Goal: Transaction & Acquisition: Book appointment/travel/reservation

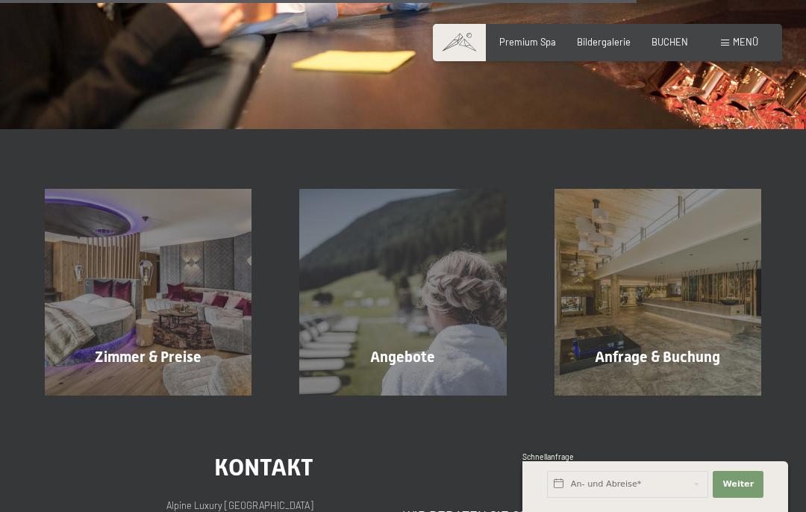
scroll to position [1726, 0]
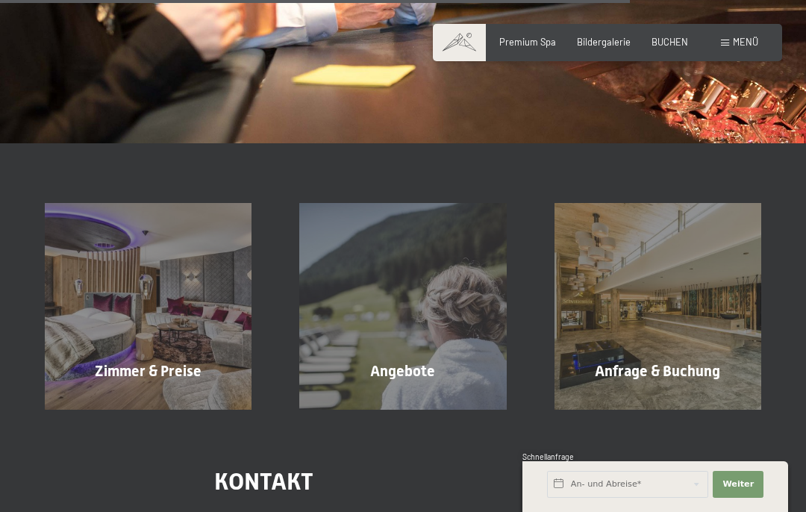
click at [146, 362] on span "Zimmer & Preise" at bounding box center [148, 371] width 107 height 18
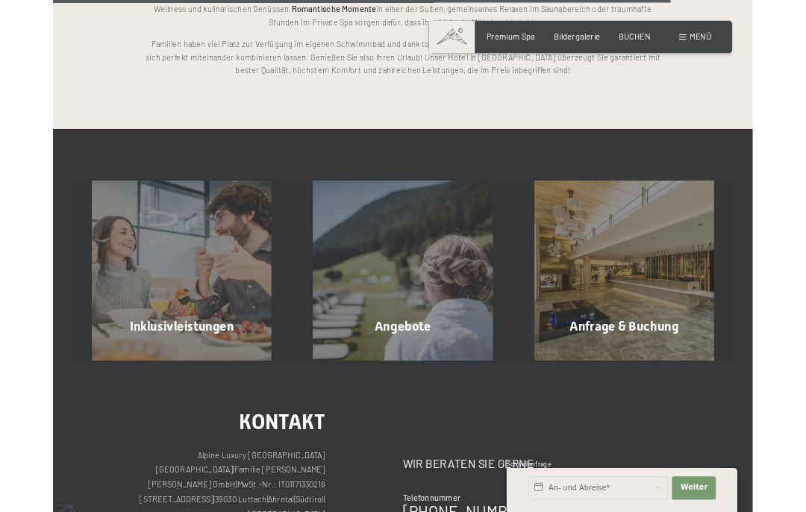
scroll to position [3029, 0]
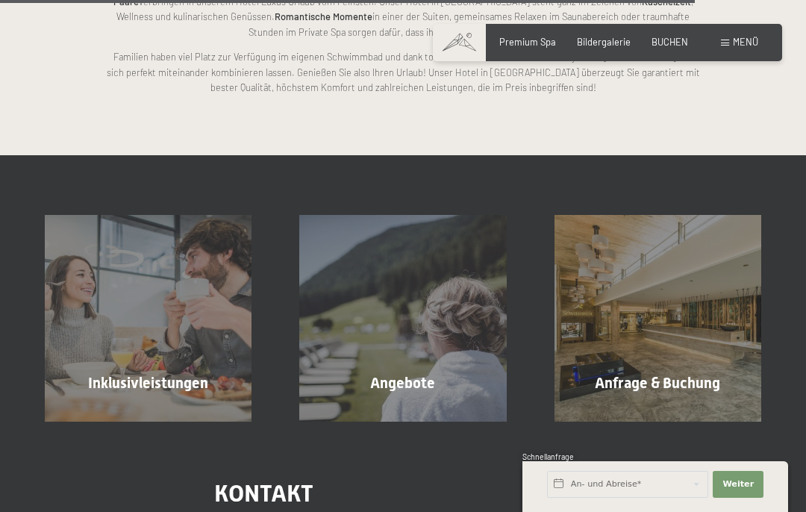
click at [368, 358] on div "Angebote Mehr erfahren" at bounding box center [402, 318] width 255 height 207
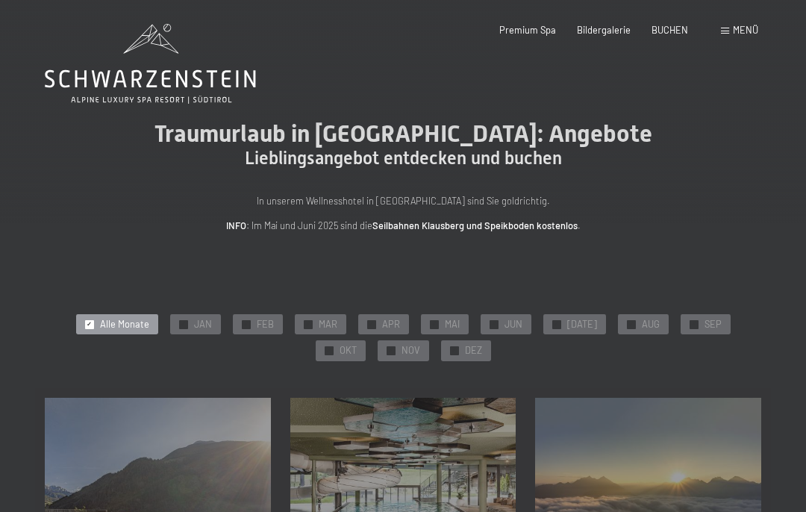
click at [690, 320] on div at bounding box center [694, 324] width 9 height 9
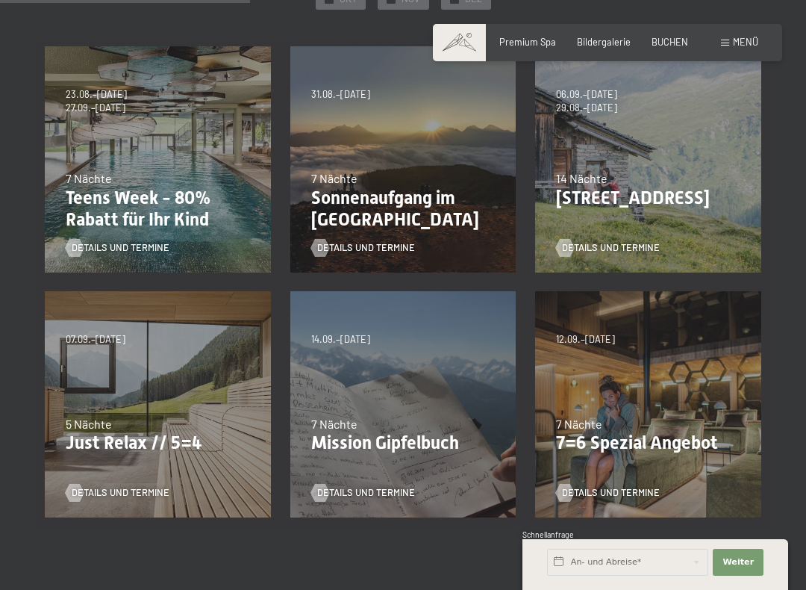
scroll to position [379, 0]
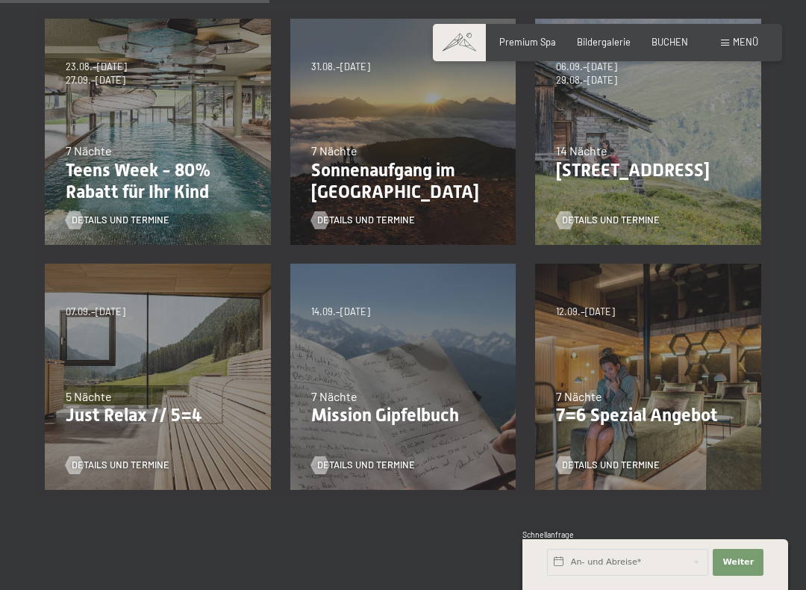
click at [96, 409] on p "Just Relax // 5=4" at bounding box center [158, 416] width 184 height 22
click at [110, 425] on div "07.09.–03.10.2025 21.12.–26.12.2025 11.01.–23.01.2026 08.03.–27.03.2026 08.11.–…" at bounding box center [158, 377] width 246 height 246
click at [93, 463] on span "Details und Termine" at bounding box center [121, 464] width 98 height 13
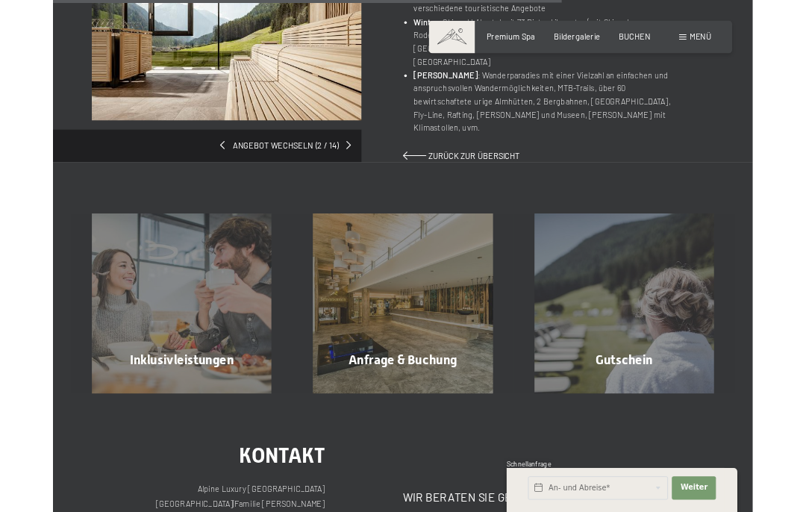
scroll to position [1158, 0]
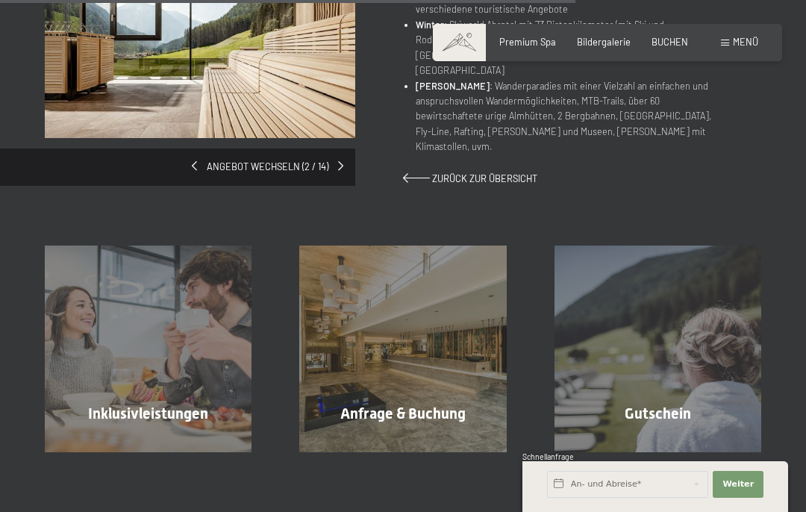
click at [139, 439] on span "Mehr erfahren" at bounding box center [151, 445] width 74 height 13
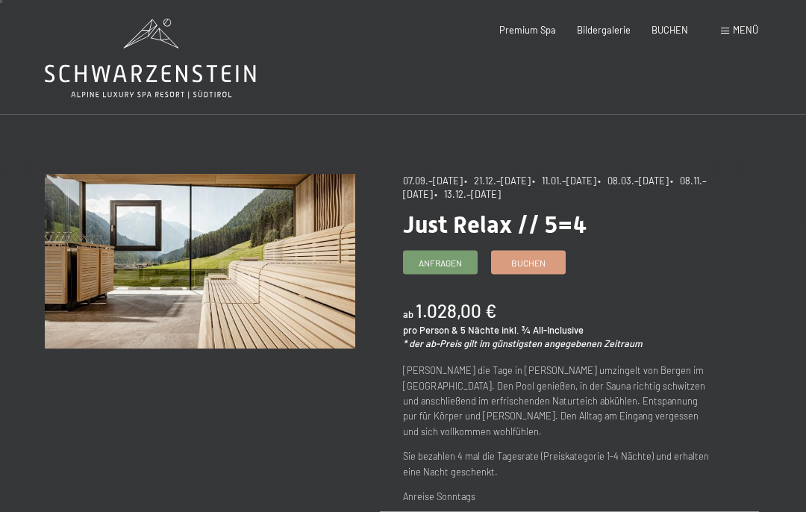
scroll to position [0, 0]
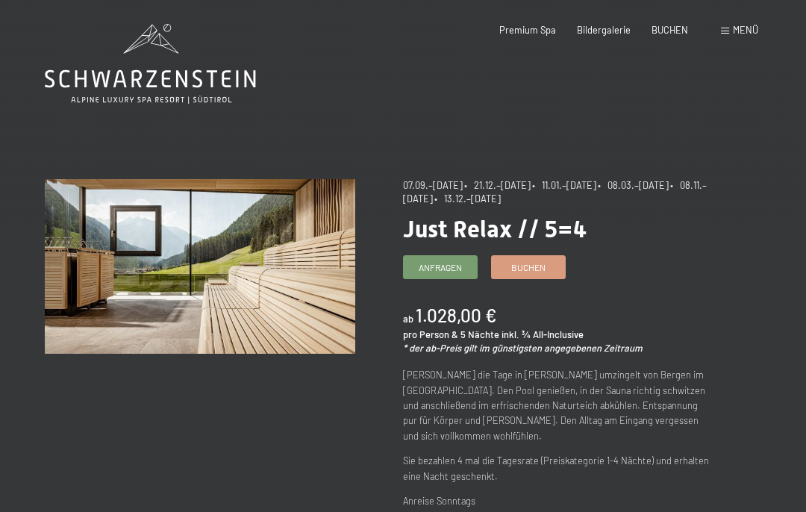
click at [605, 25] on span "Bildergalerie" at bounding box center [604, 30] width 54 height 12
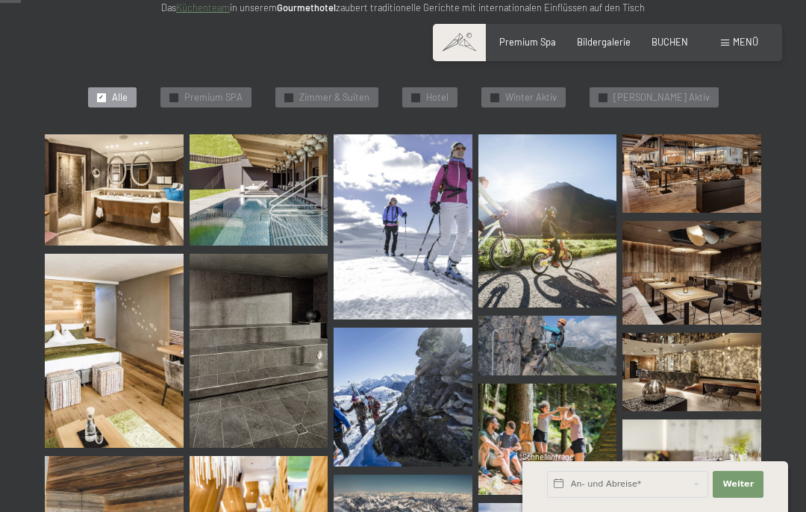
scroll to position [293, 0]
